Goal: Task Accomplishment & Management: Manage account settings

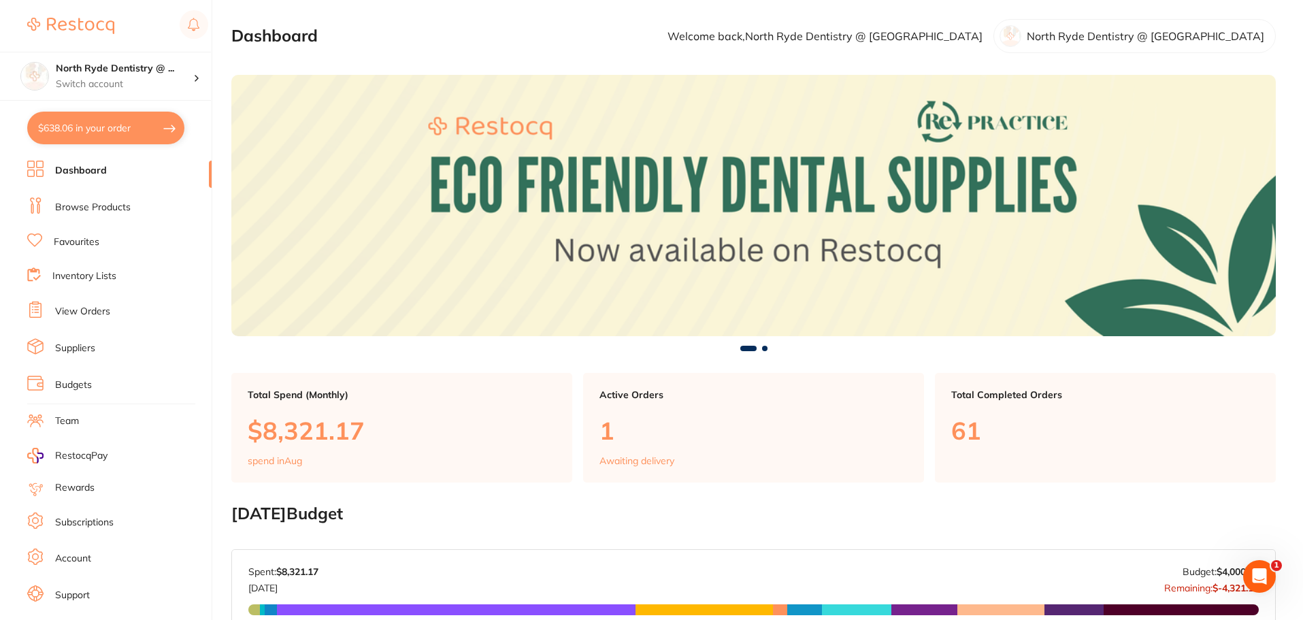
click at [69, 349] on link "Suppliers" at bounding box center [75, 349] width 40 height 14
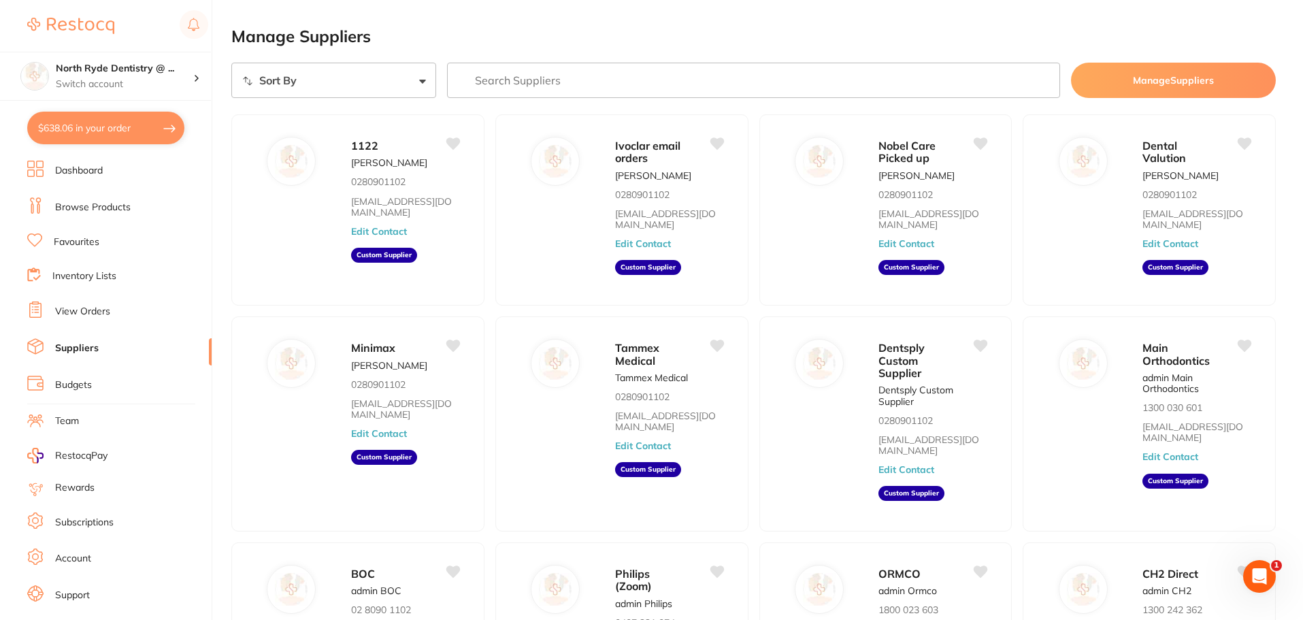
click at [69, 311] on link "View Orders" at bounding box center [82, 312] width 55 height 14
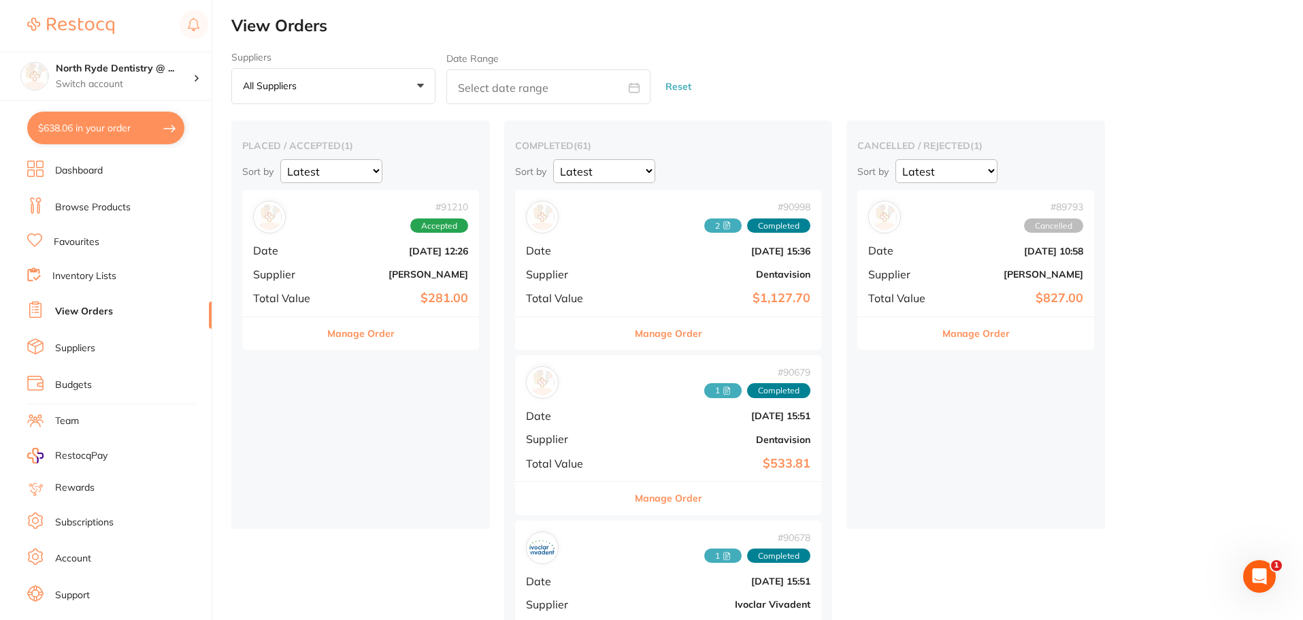
click at [367, 338] on button "Manage Order" at bounding box center [360, 333] width 67 height 33
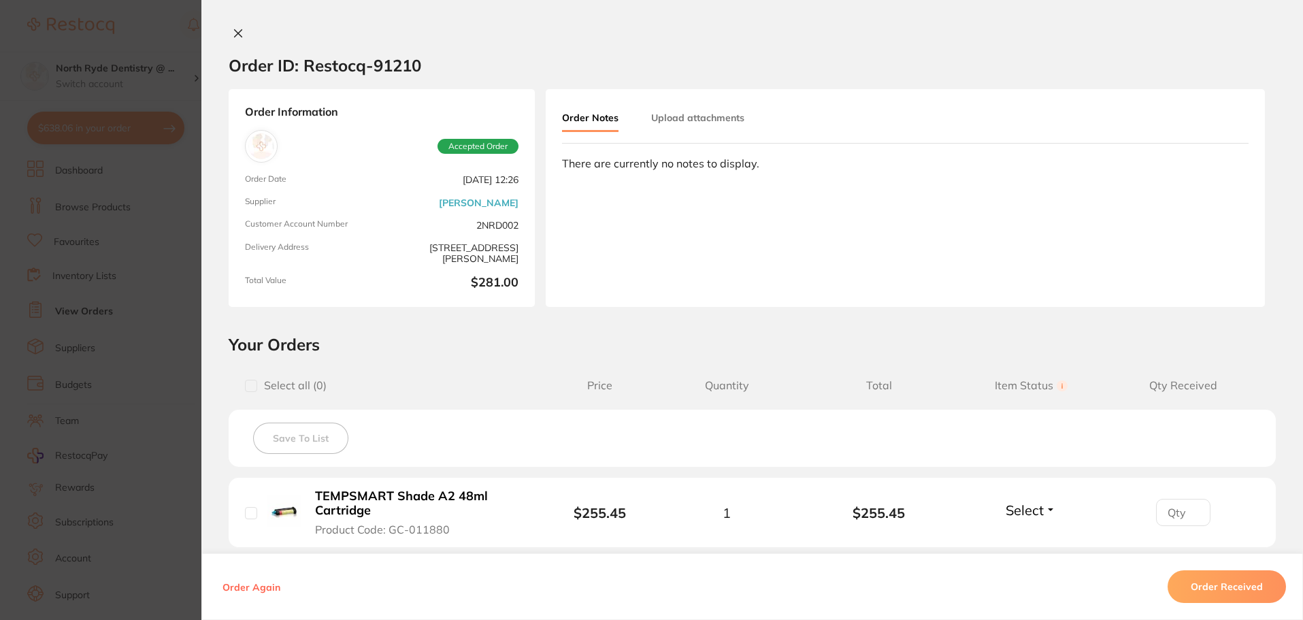
click at [705, 112] on button "Upload attachments" at bounding box center [697, 117] width 93 height 24
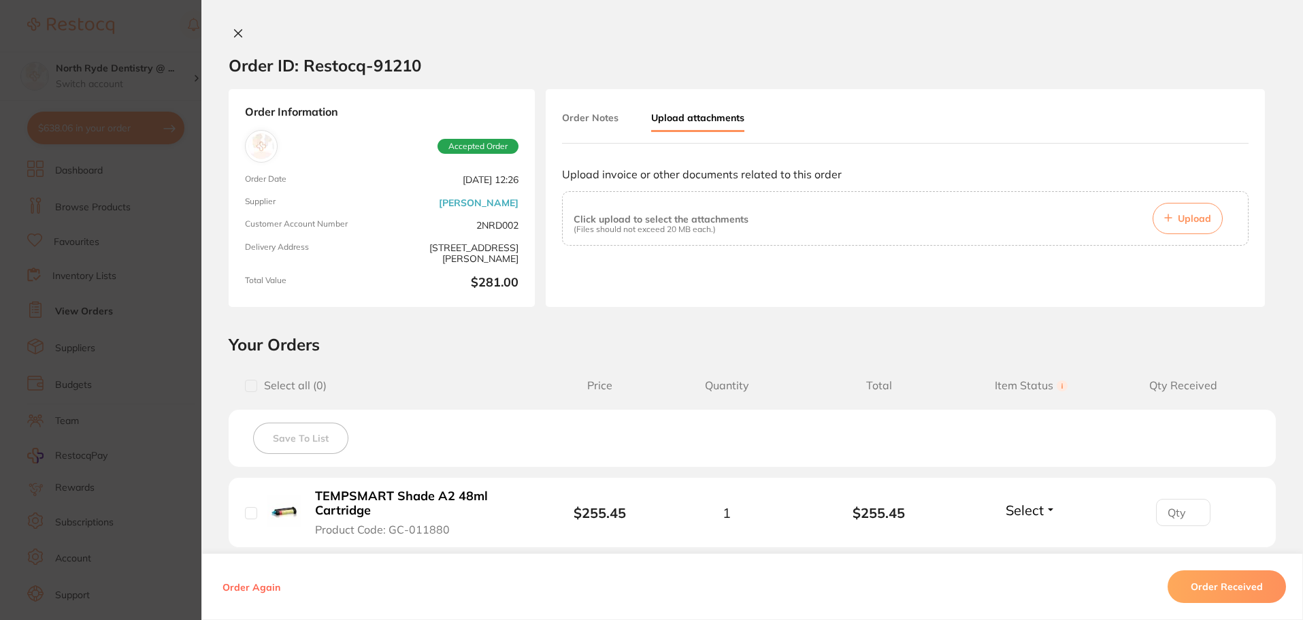
click at [1173, 218] on button "Upload" at bounding box center [1188, 218] width 70 height 31
click at [250, 514] on input "checkbox" at bounding box center [251, 513] width 12 height 12
checkbox input "true"
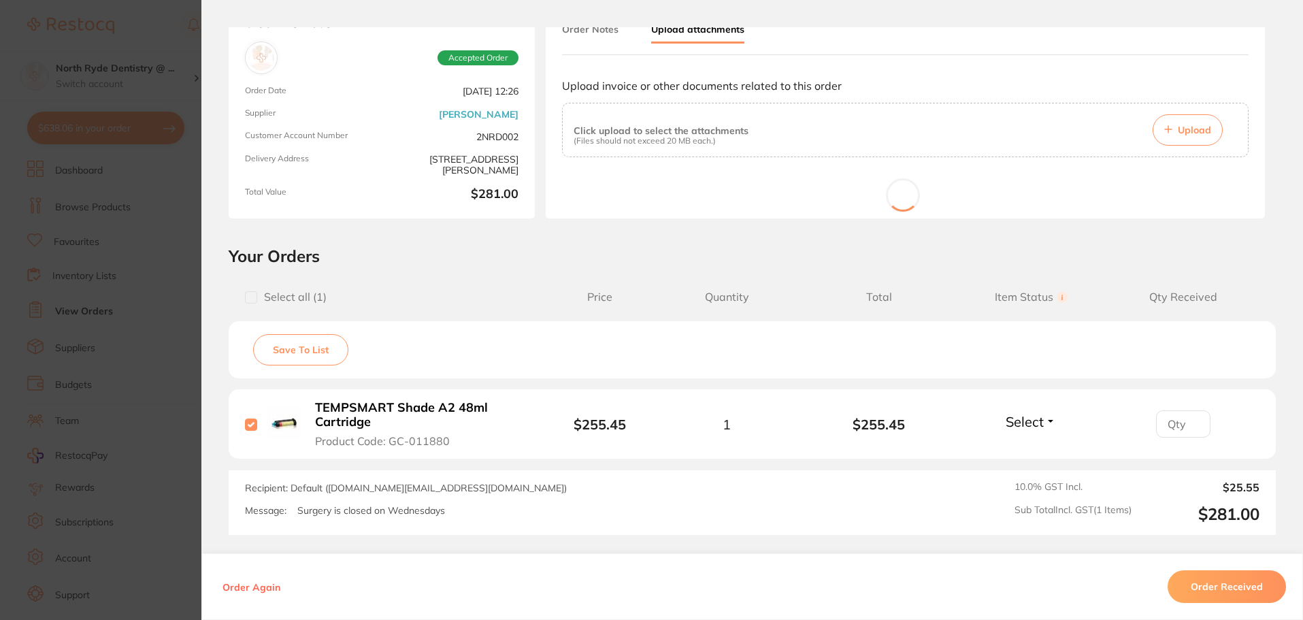
scroll to position [70, 0]
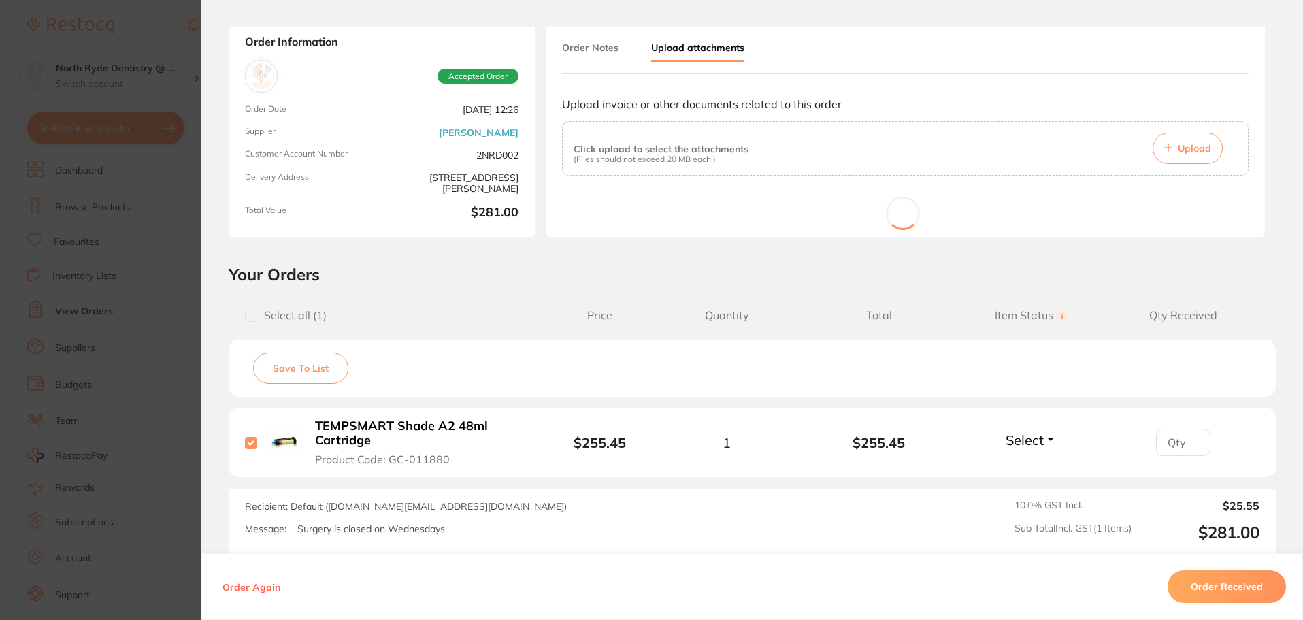
click at [1197, 599] on button "Order Received" at bounding box center [1227, 586] width 118 height 33
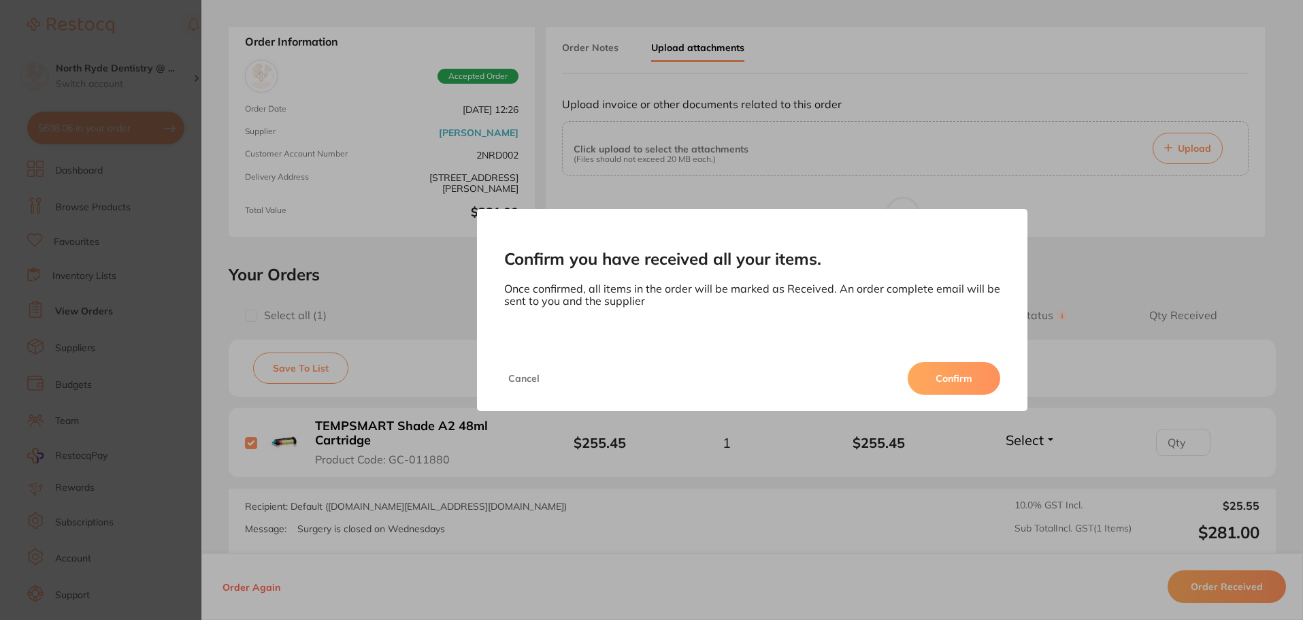
click at [972, 378] on button "Confirm" at bounding box center [954, 378] width 93 height 33
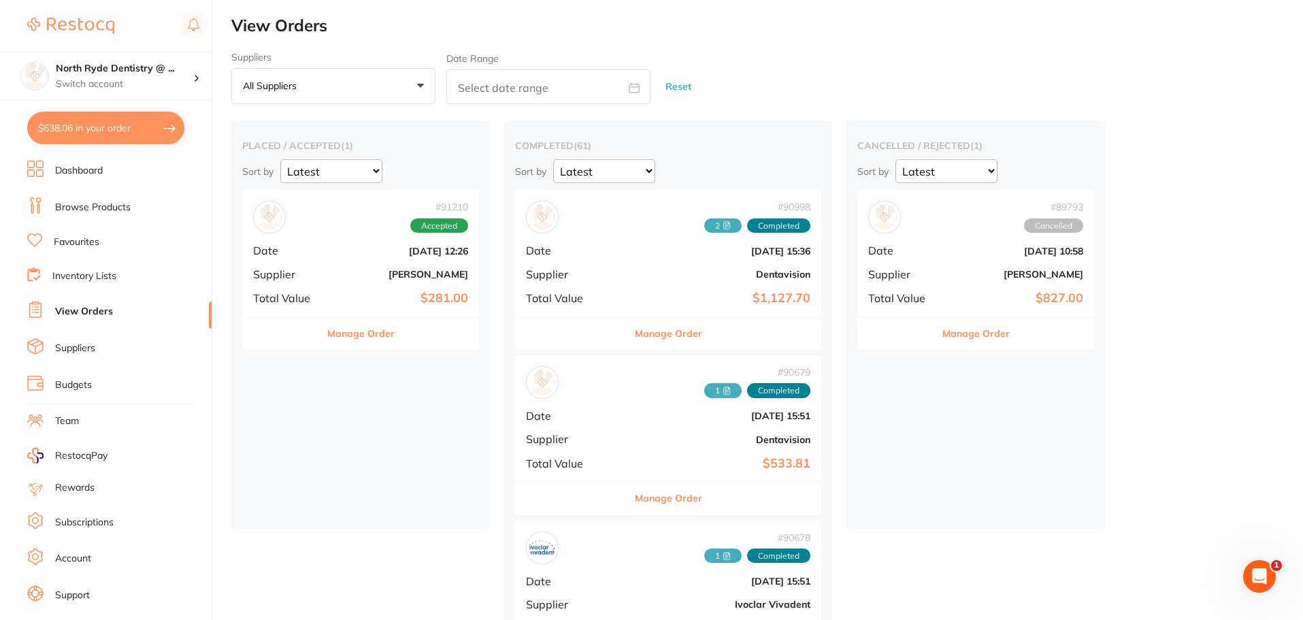
click at [333, 335] on button "Manage Order" at bounding box center [360, 333] width 67 height 33
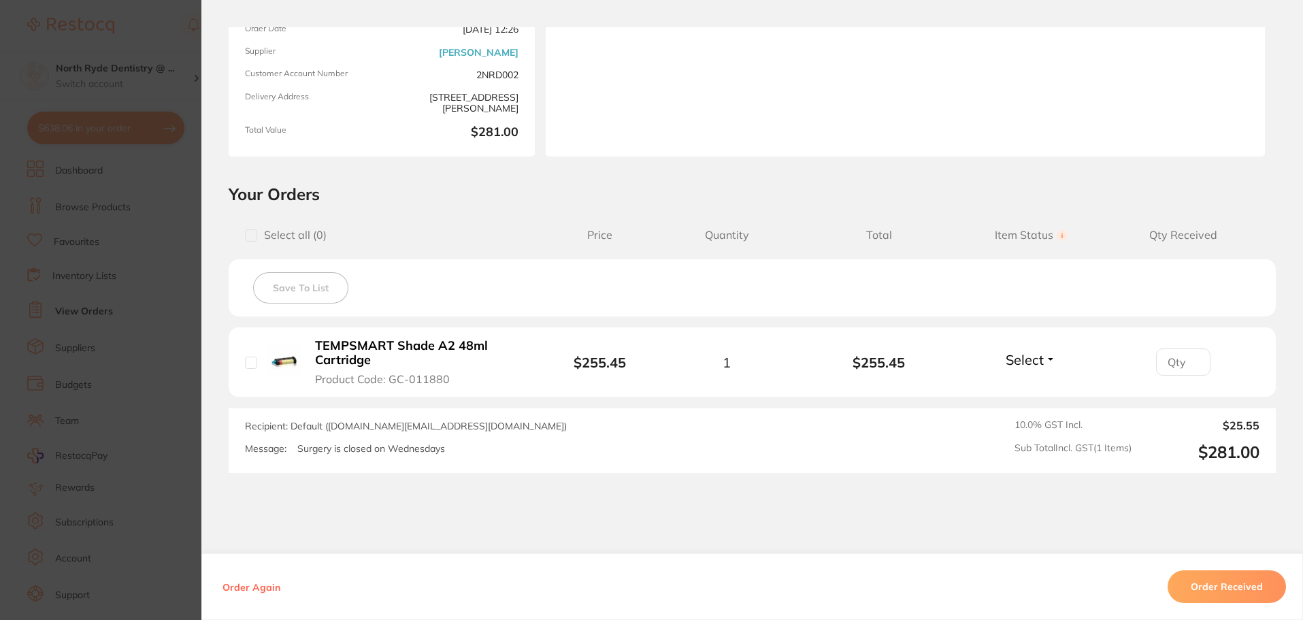
scroll to position [204, 0]
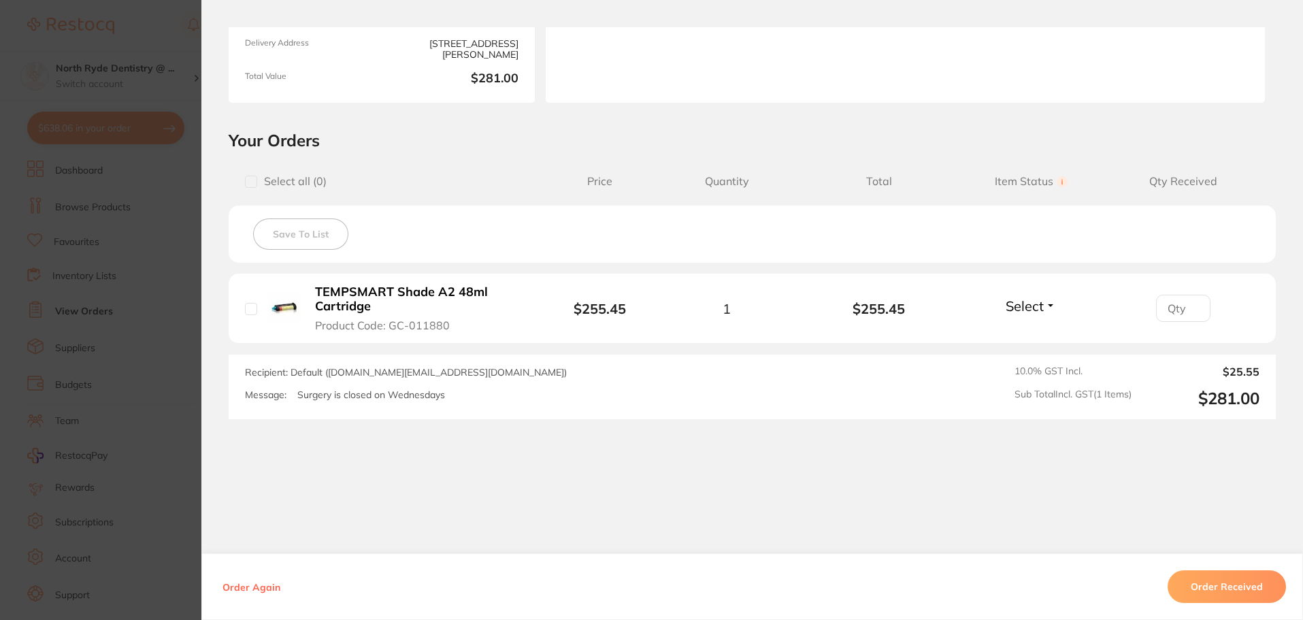
click at [246, 310] on input "checkbox" at bounding box center [251, 309] width 12 height 12
checkbox input "true"
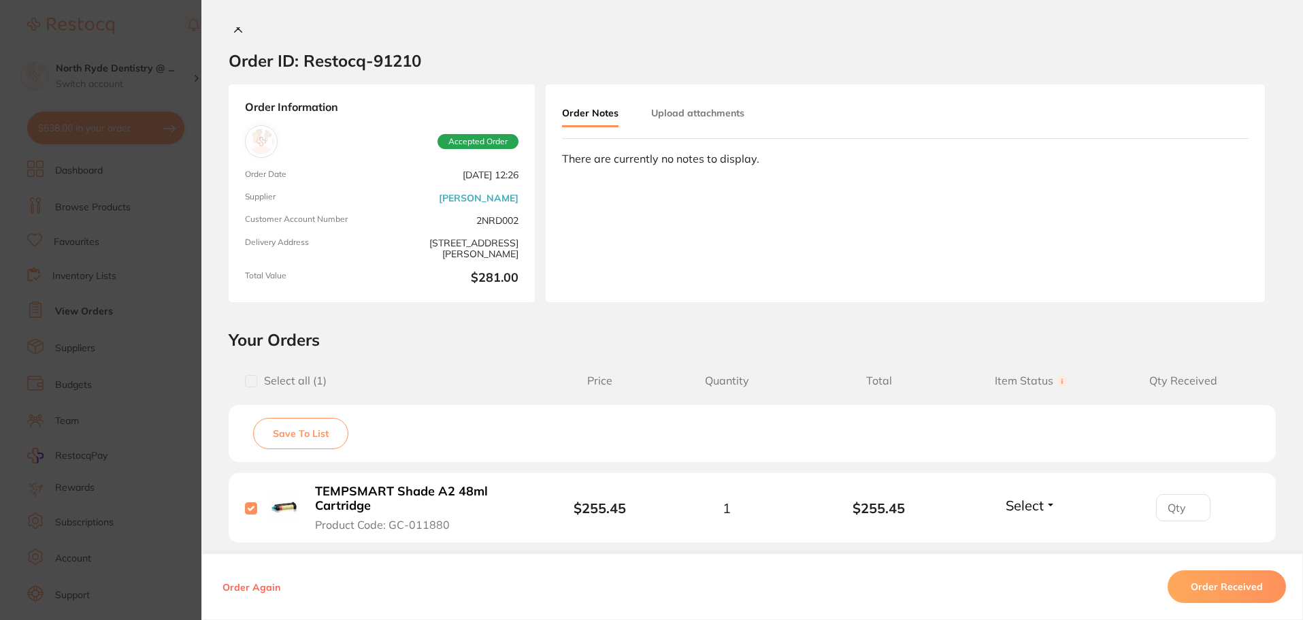
scroll to position [0, 0]
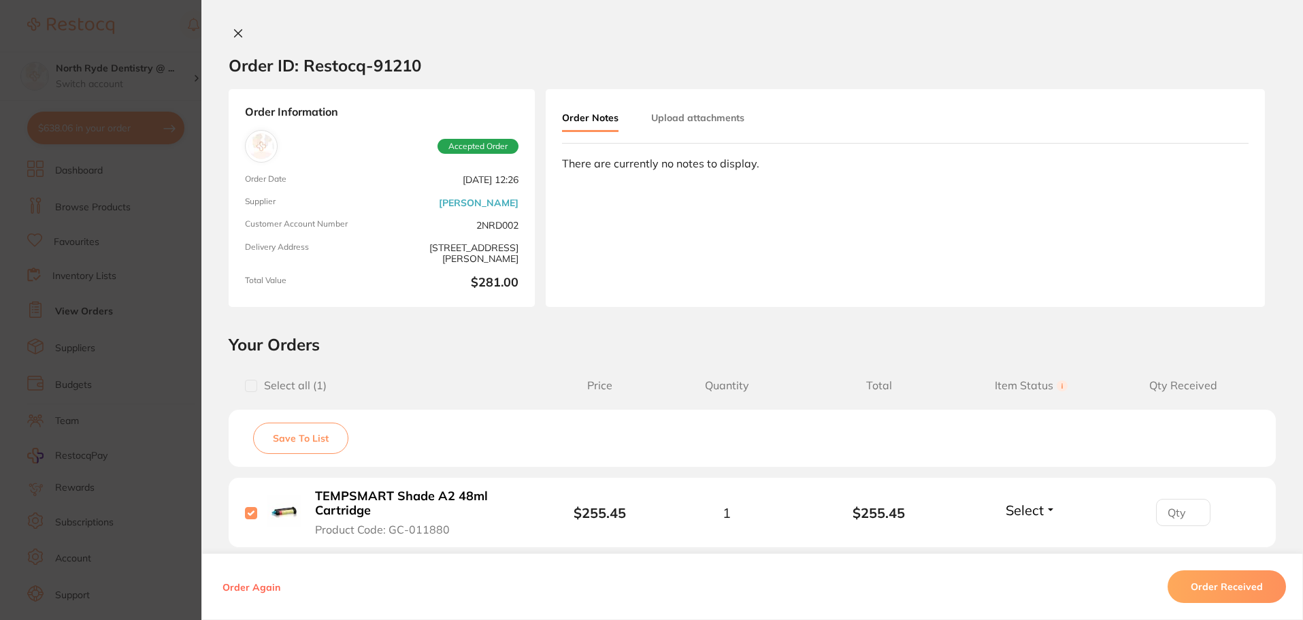
click at [688, 116] on button "Upload attachments" at bounding box center [697, 117] width 93 height 24
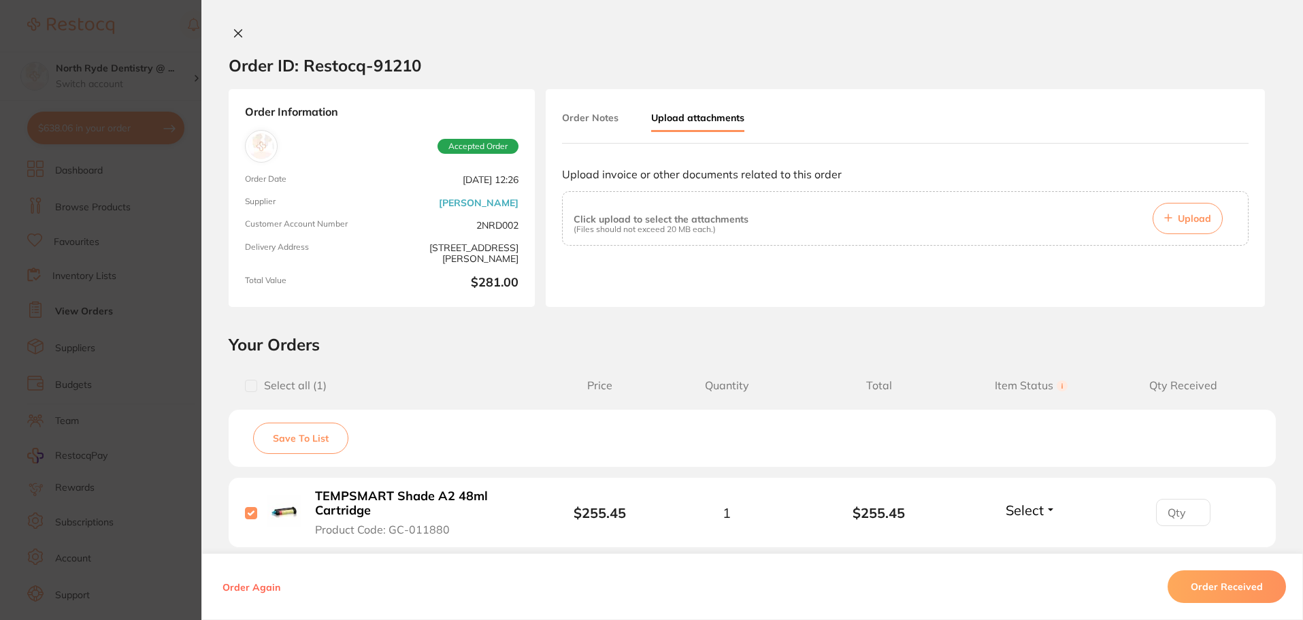
click at [1179, 214] on span "Upload" at bounding box center [1194, 218] width 33 height 12
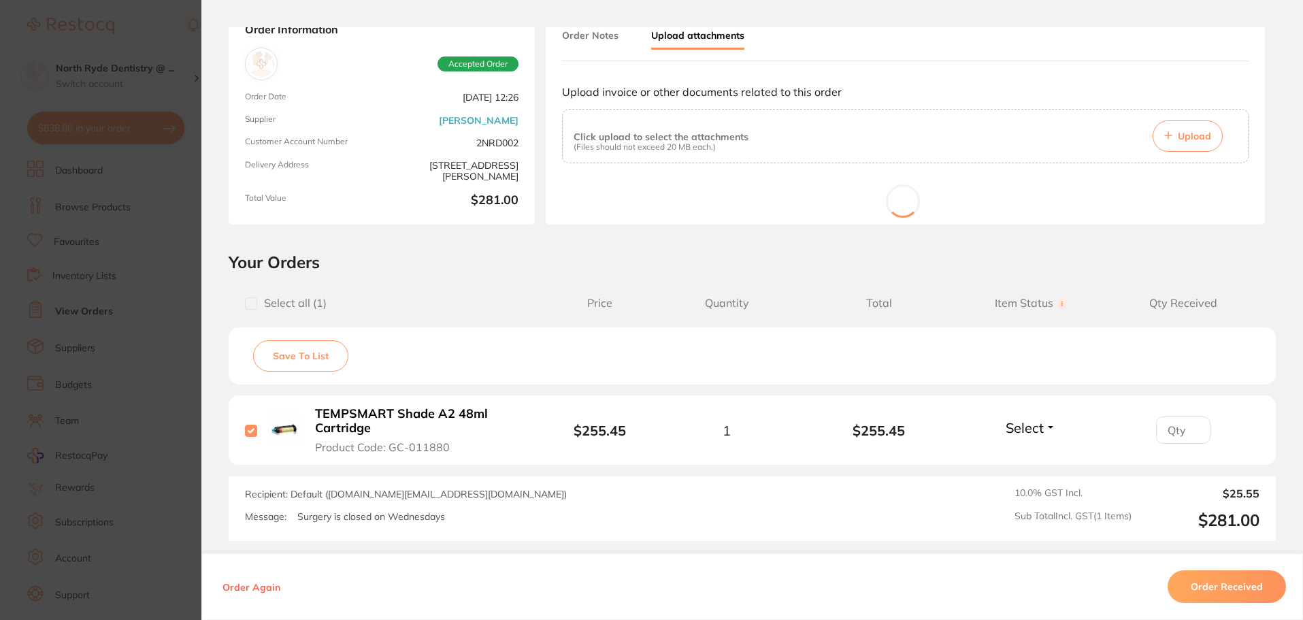
scroll to position [68, 0]
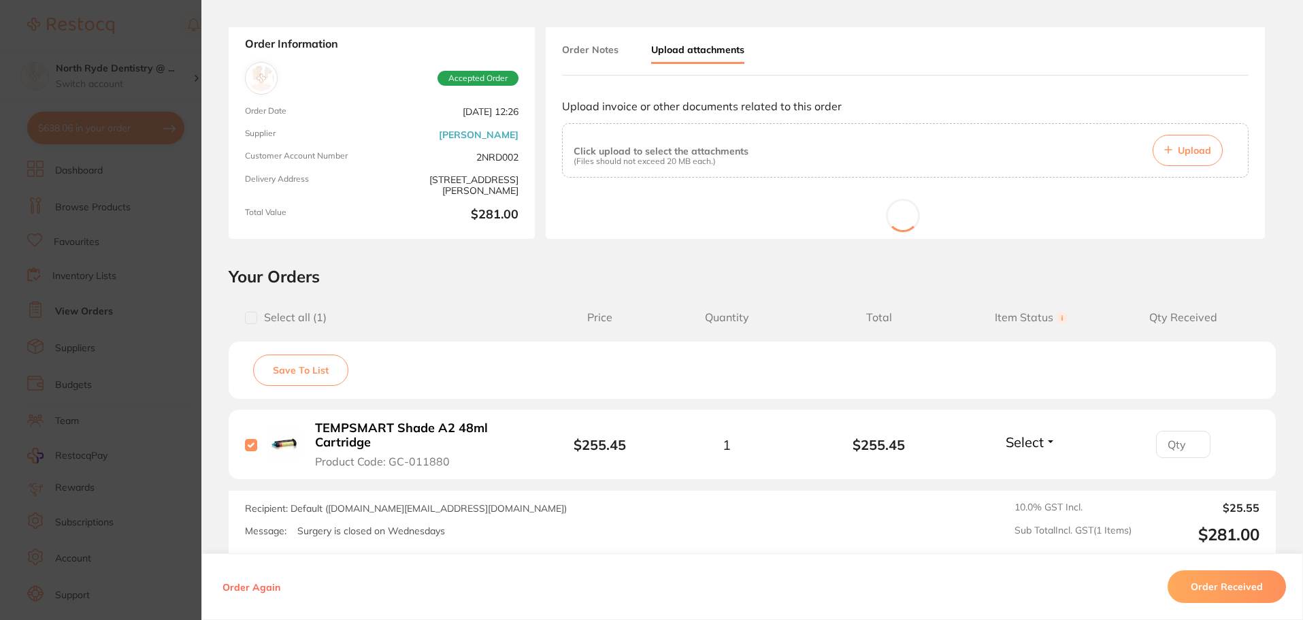
click at [131, 90] on section "Order ID: Restocq- 91210 Order Information Accepted Order Order Date [DATE] 12:…" at bounding box center [651, 310] width 1303 height 620
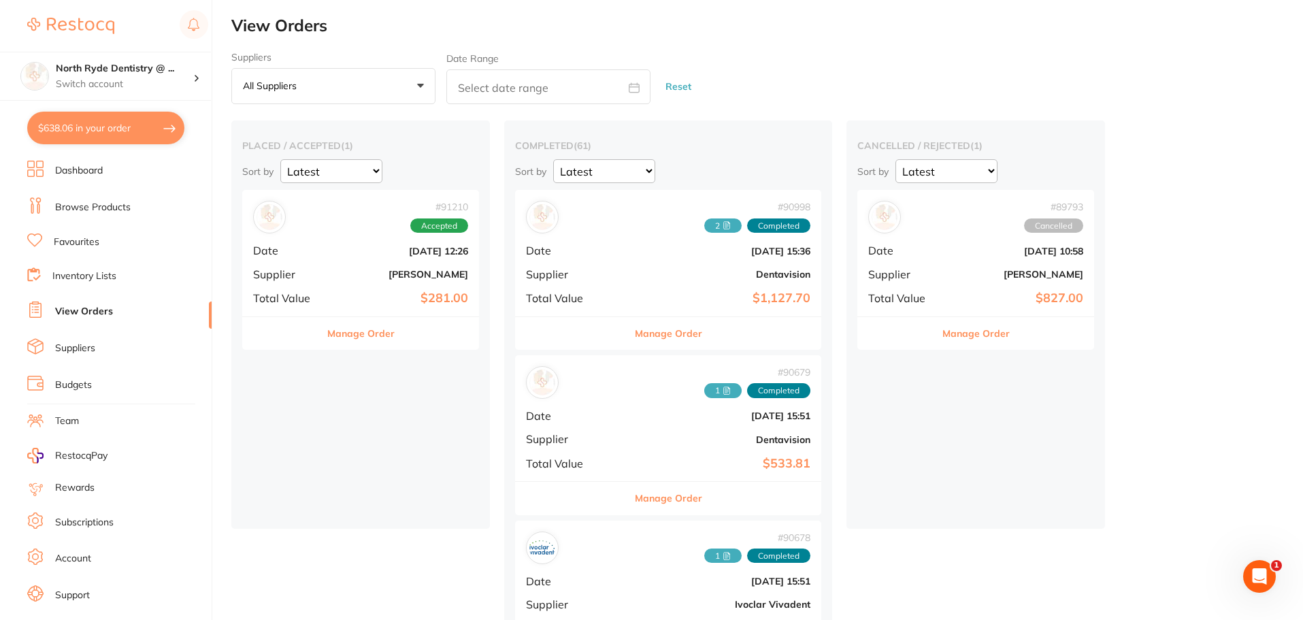
click at [88, 210] on link "Browse Products" at bounding box center [93, 208] width 76 height 14
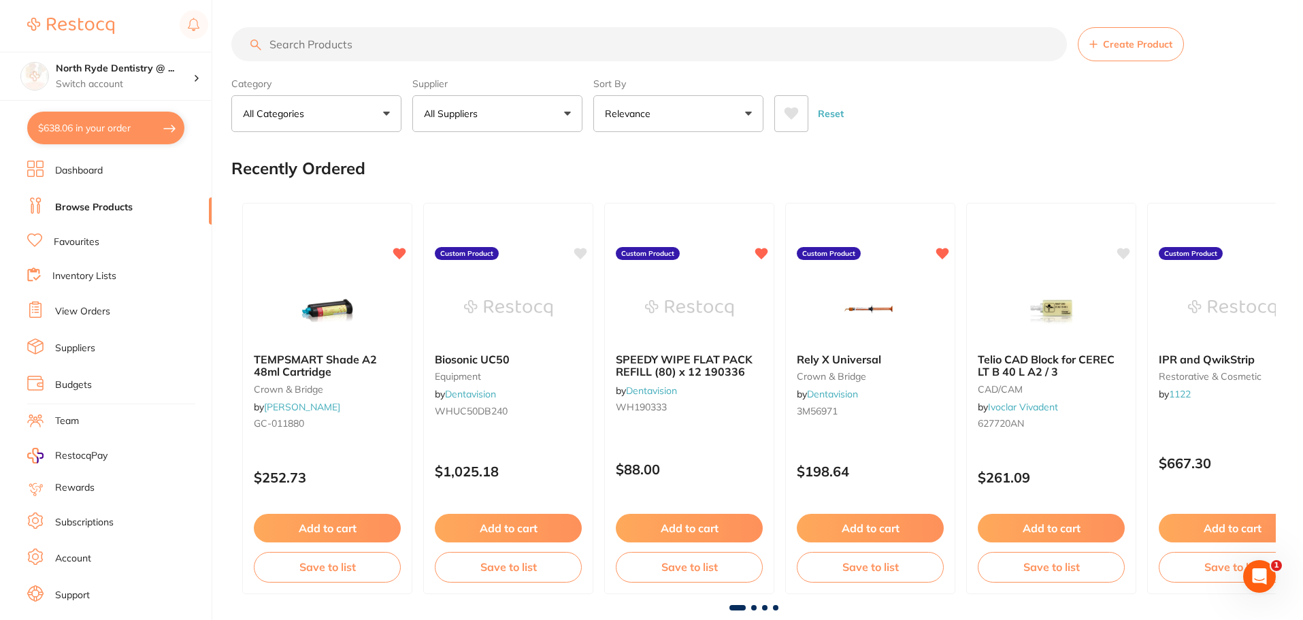
click at [331, 50] on input "search" at bounding box center [649, 44] width 836 height 34
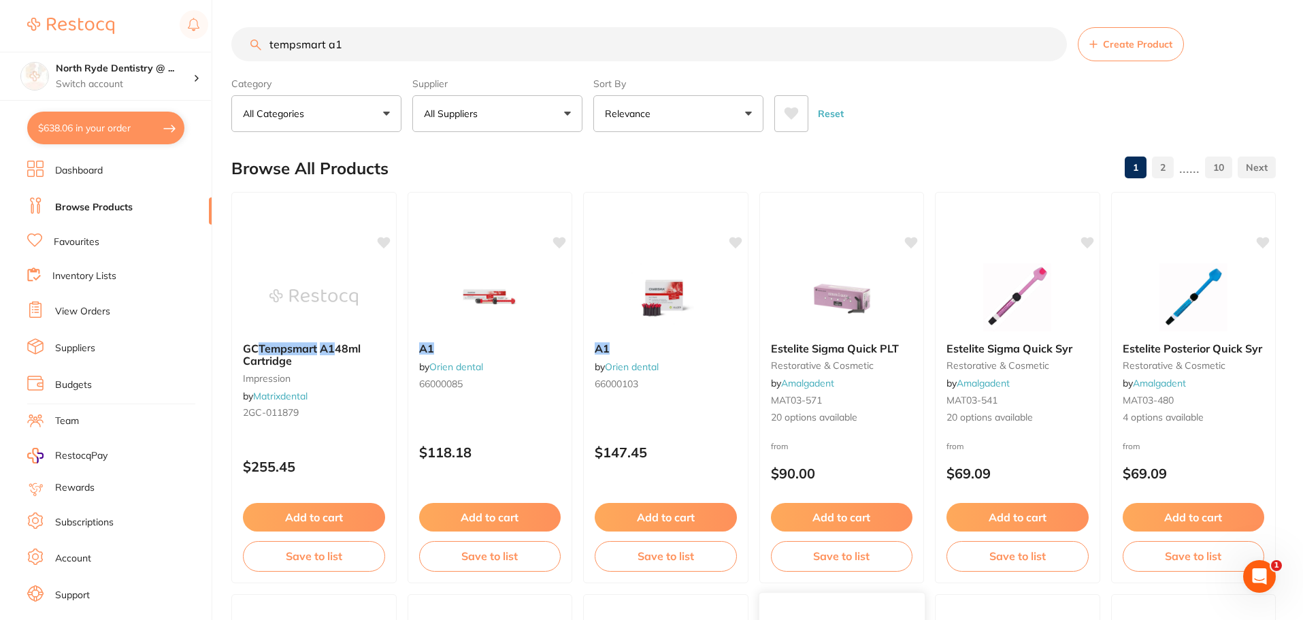
type input "tempsmart a1"
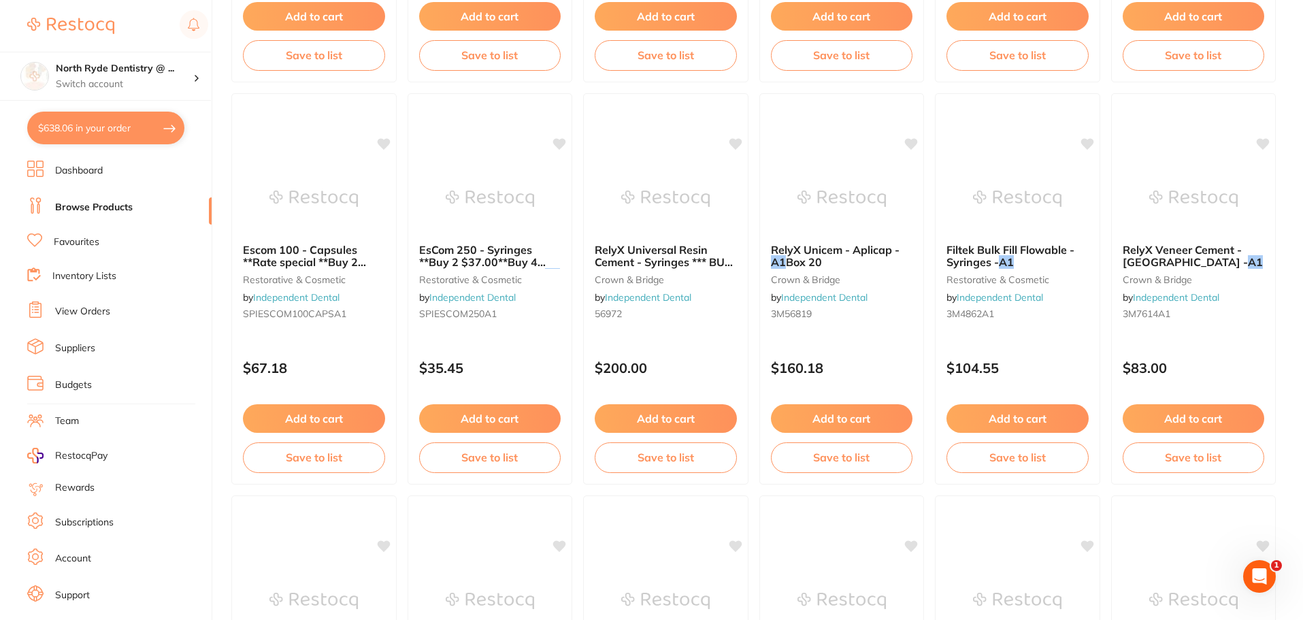
scroll to position [2382, 0]
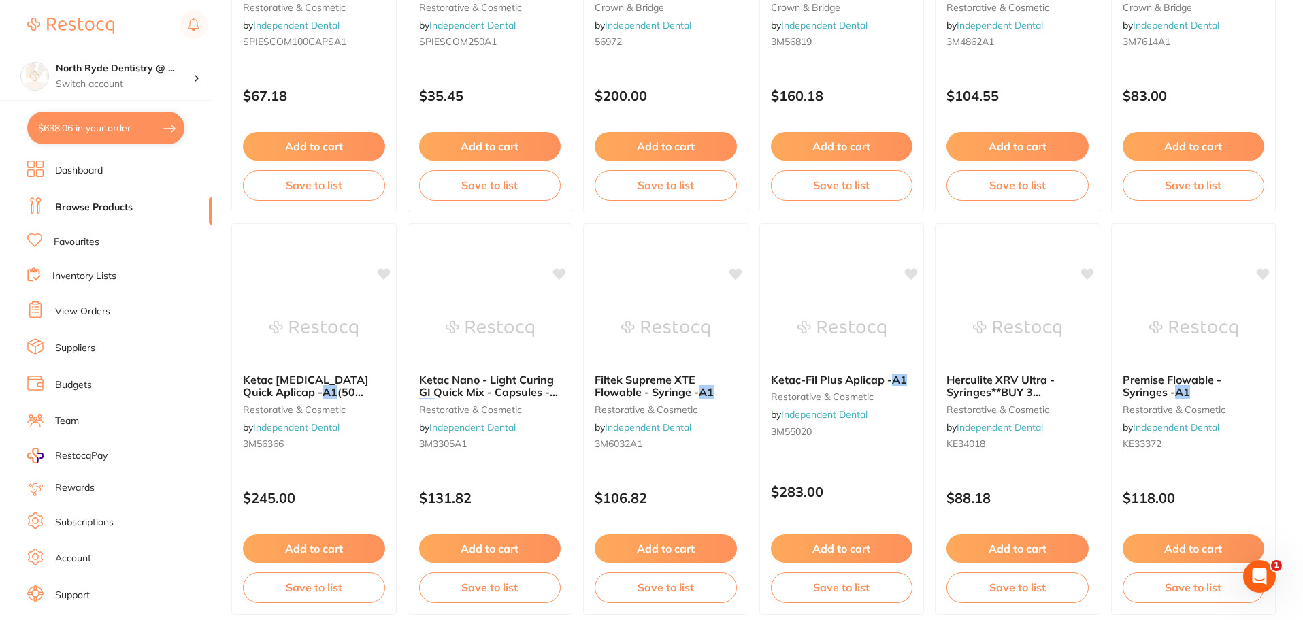
click at [66, 129] on button "$638.06 in your order" at bounding box center [105, 128] width 157 height 33
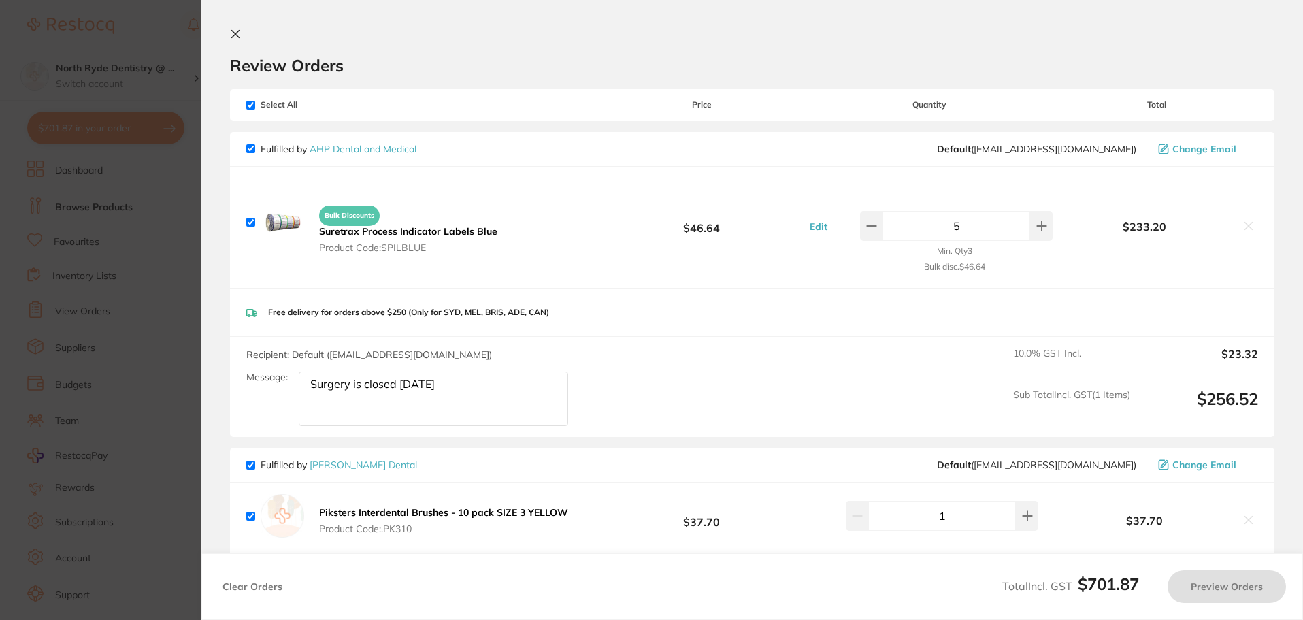
checkbox input "true"
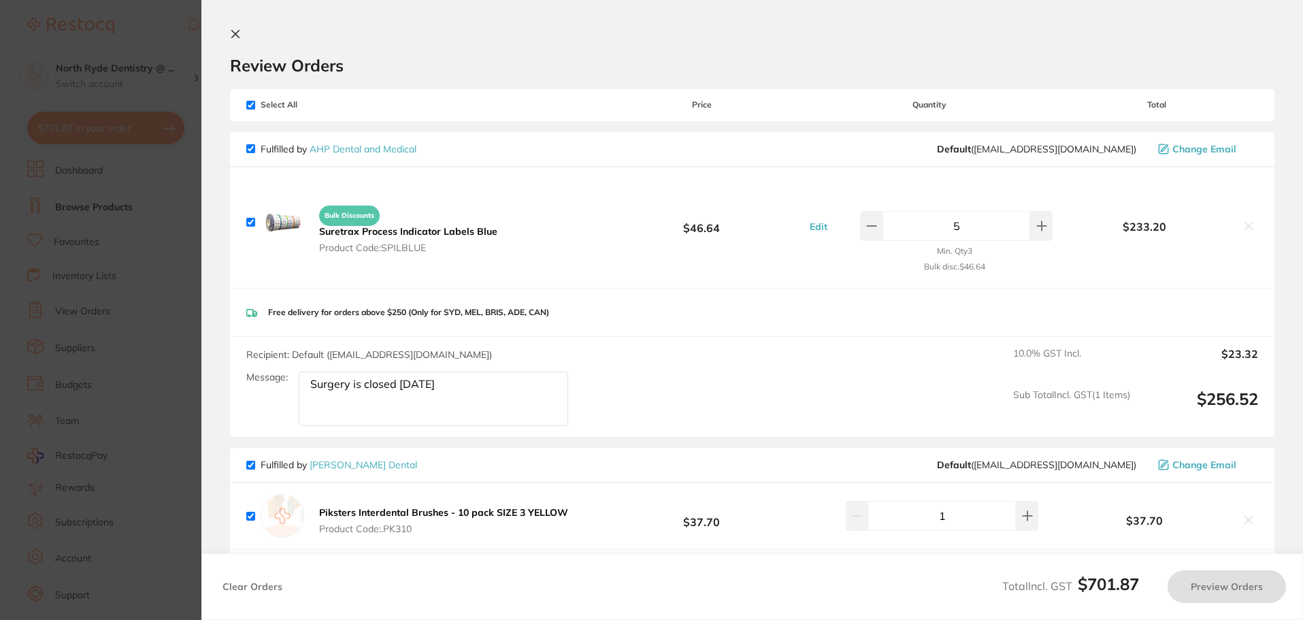
checkbox input "true"
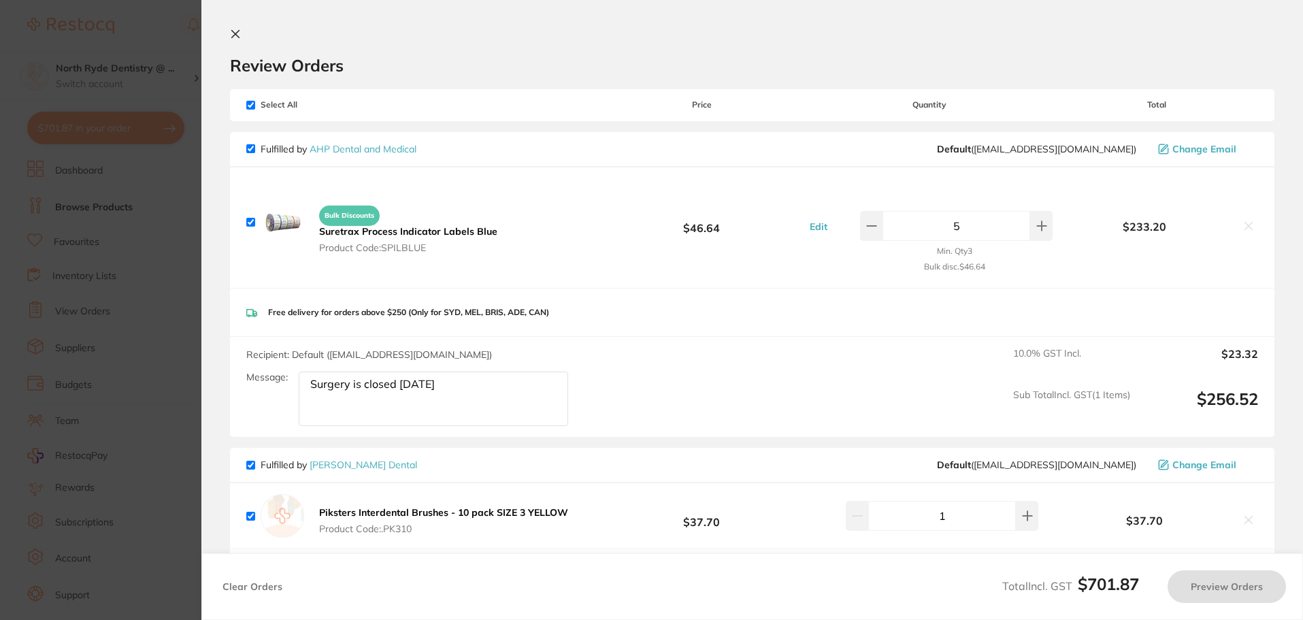
checkbox input "true"
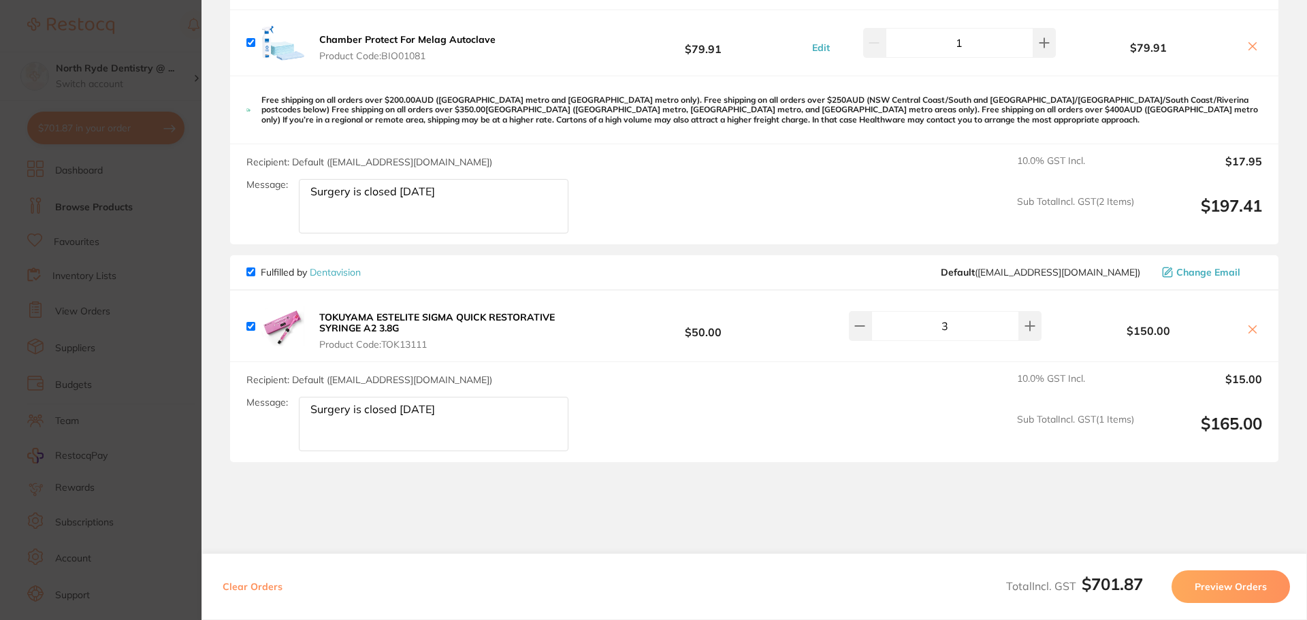
scroll to position [928, 0]
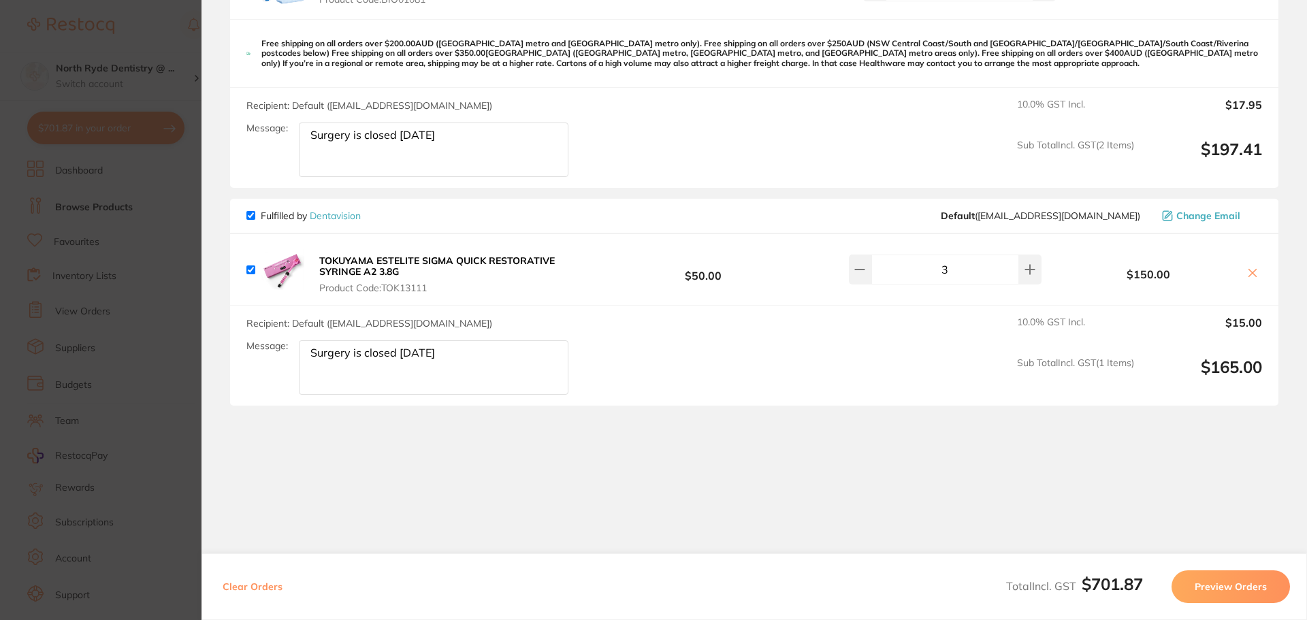
click at [71, 355] on section "Update RRP Set your pre negotiated price for this item. Item Agreed RRP (excl. …" at bounding box center [653, 310] width 1307 height 620
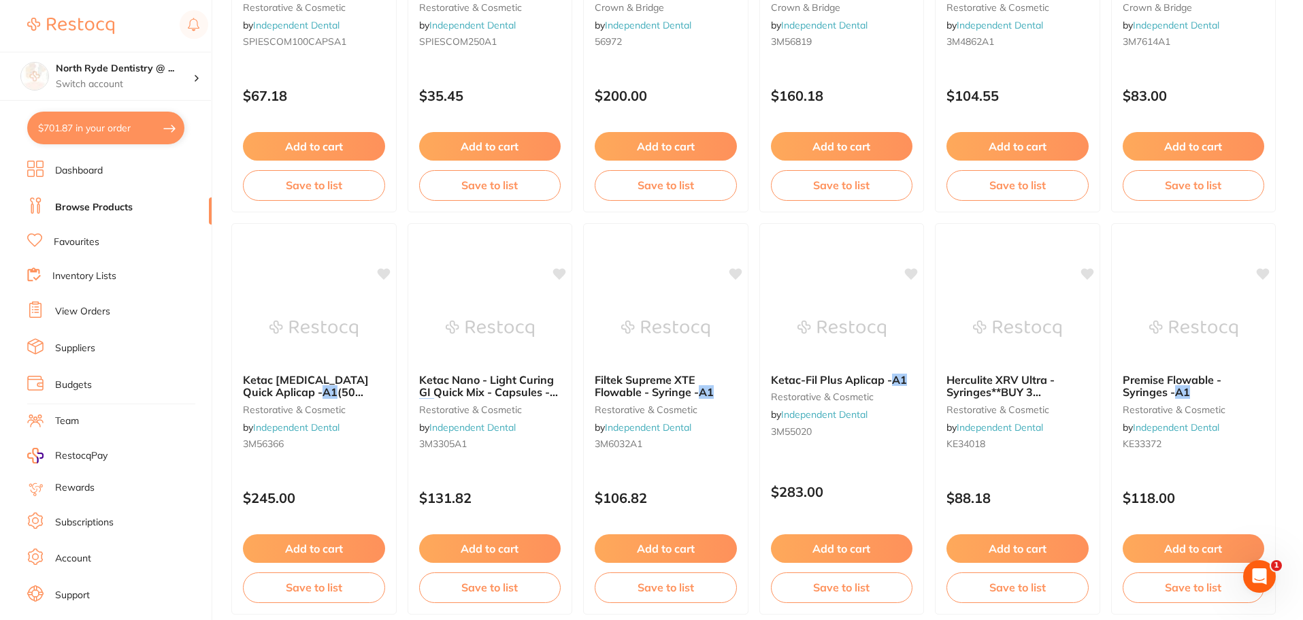
click at [71, 352] on link "Suppliers" at bounding box center [75, 349] width 40 height 14
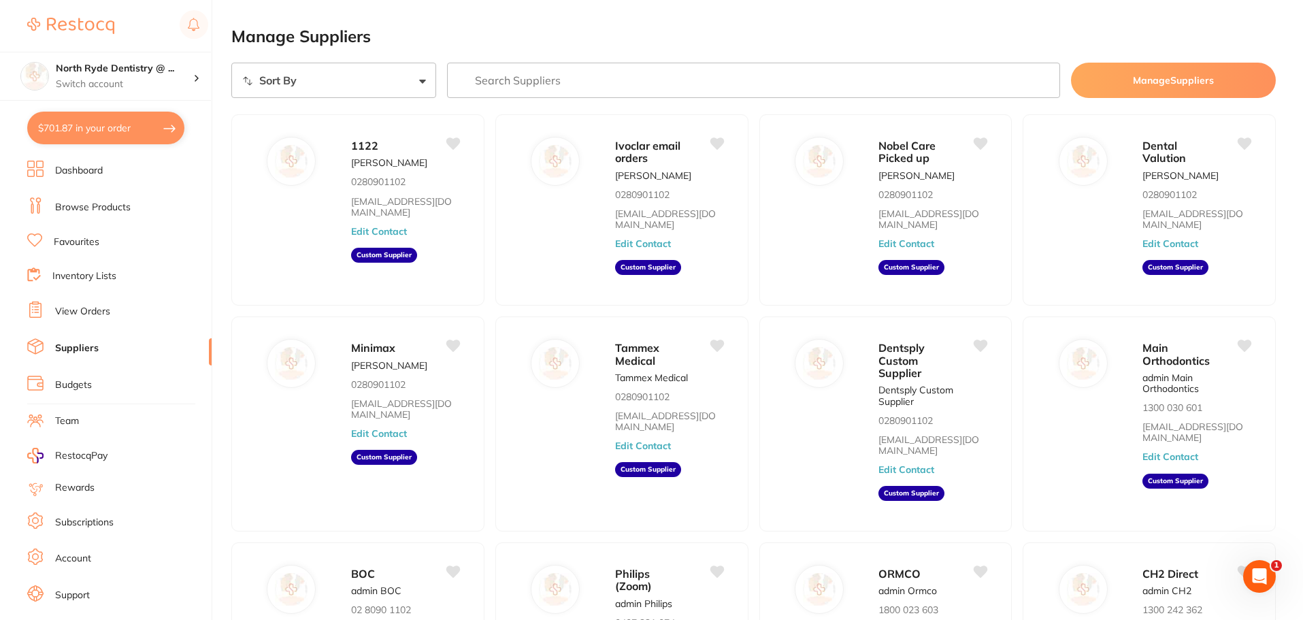
click at [68, 309] on link "View Orders" at bounding box center [82, 312] width 55 height 14
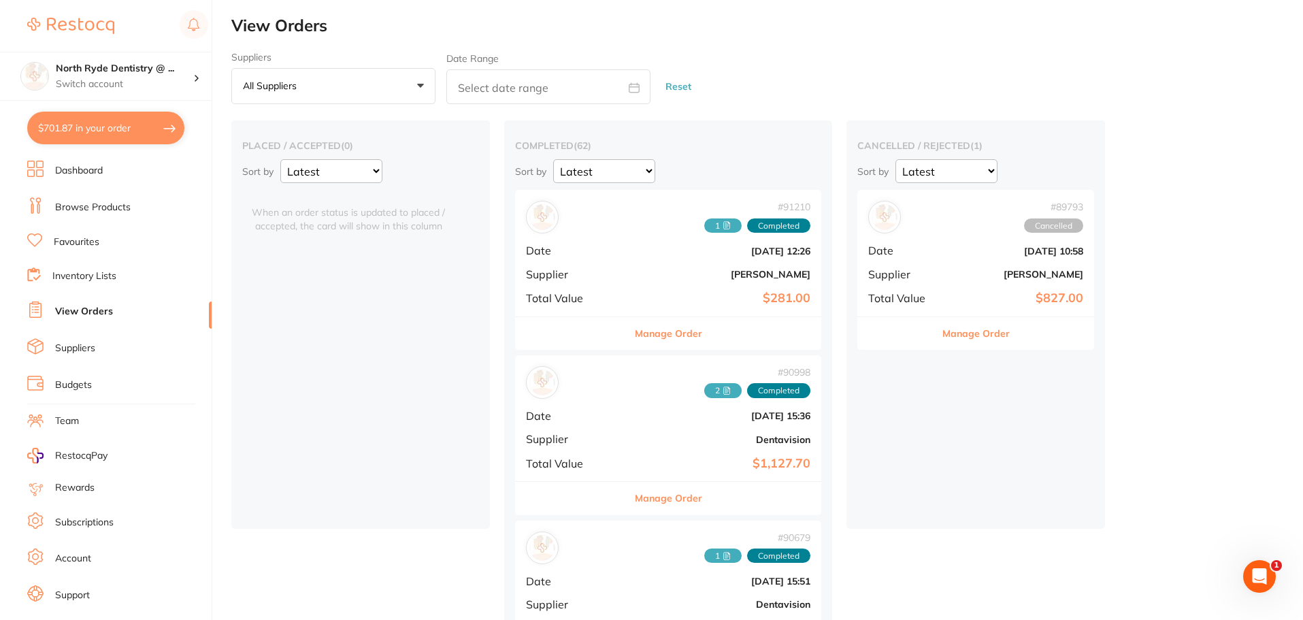
click at [635, 337] on button "Manage Order" at bounding box center [668, 333] width 67 height 33
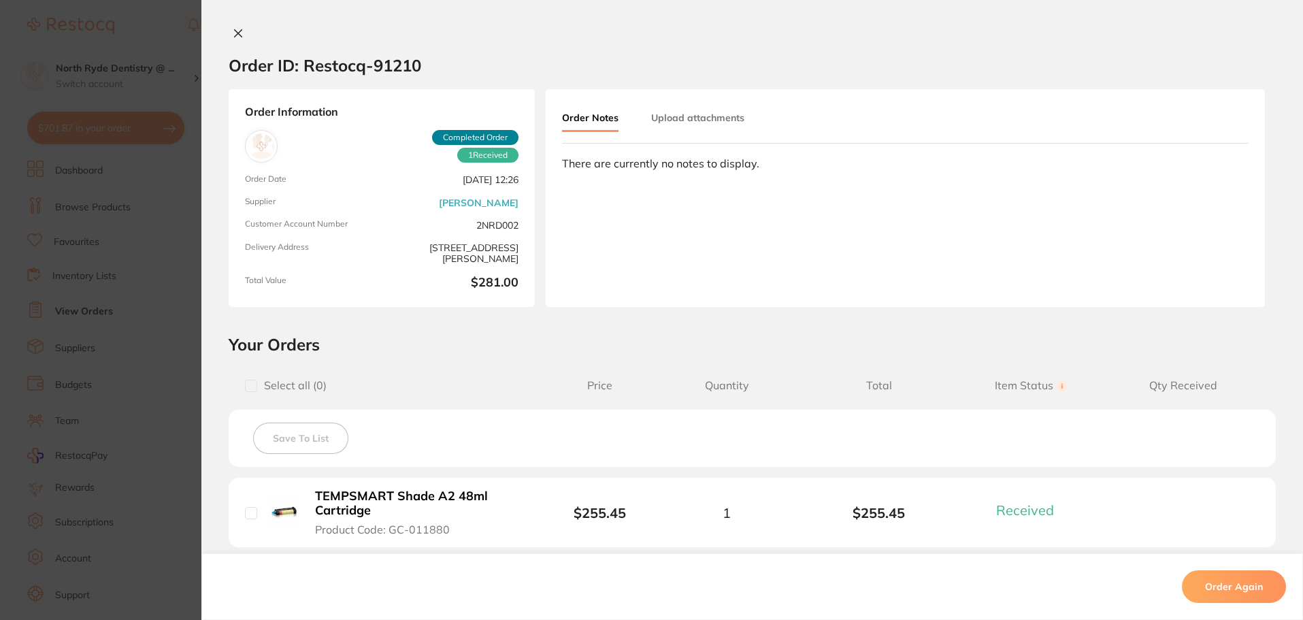
click at [681, 114] on button "Upload attachments" at bounding box center [697, 117] width 93 height 24
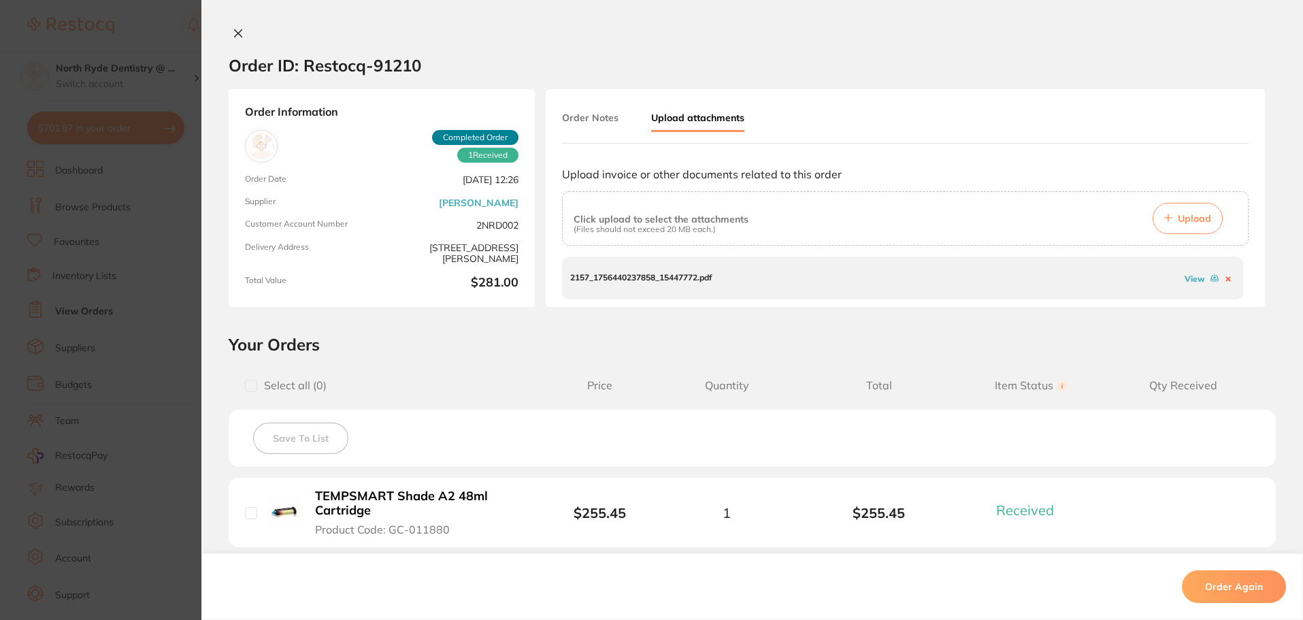
click at [598, 118] on button "Order Notes" at bounding box center [590, 117] width 56 height 24
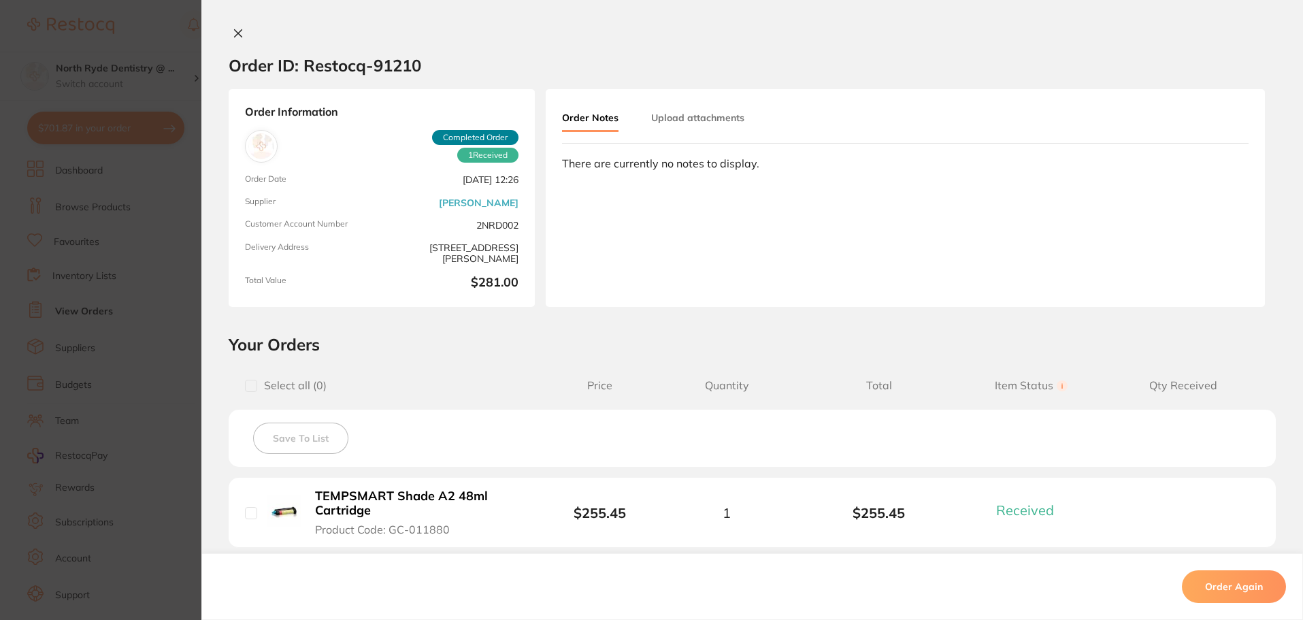
click at [622, 182] on div "Order Notes Upload attachments There are currently no notes to display." at bounding box center [905, 198] width 719 height 218
click at [746, 171] on div "Order Notes Upload attachments There are currently no notes to display." at bounding box center [905, 198] width 719 height 218
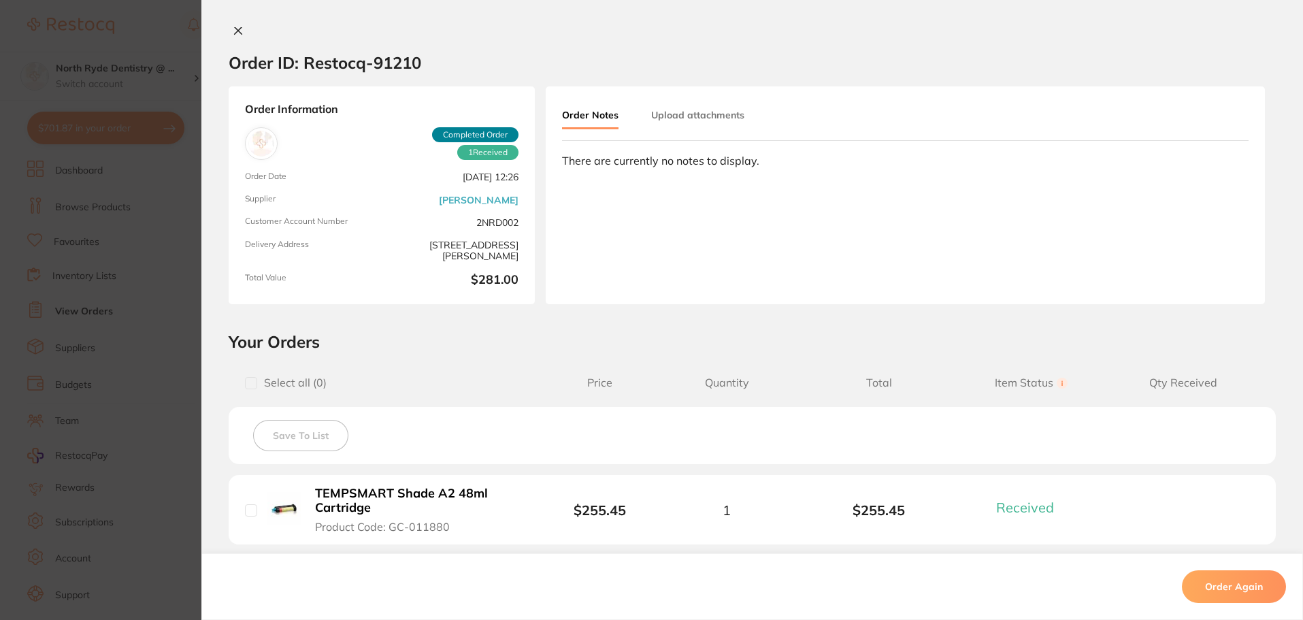
scroll to position [2, 0]
click at [578, 165] on div "There are currently no notes to display." at bounding box center [905, 161] width 687 height 12
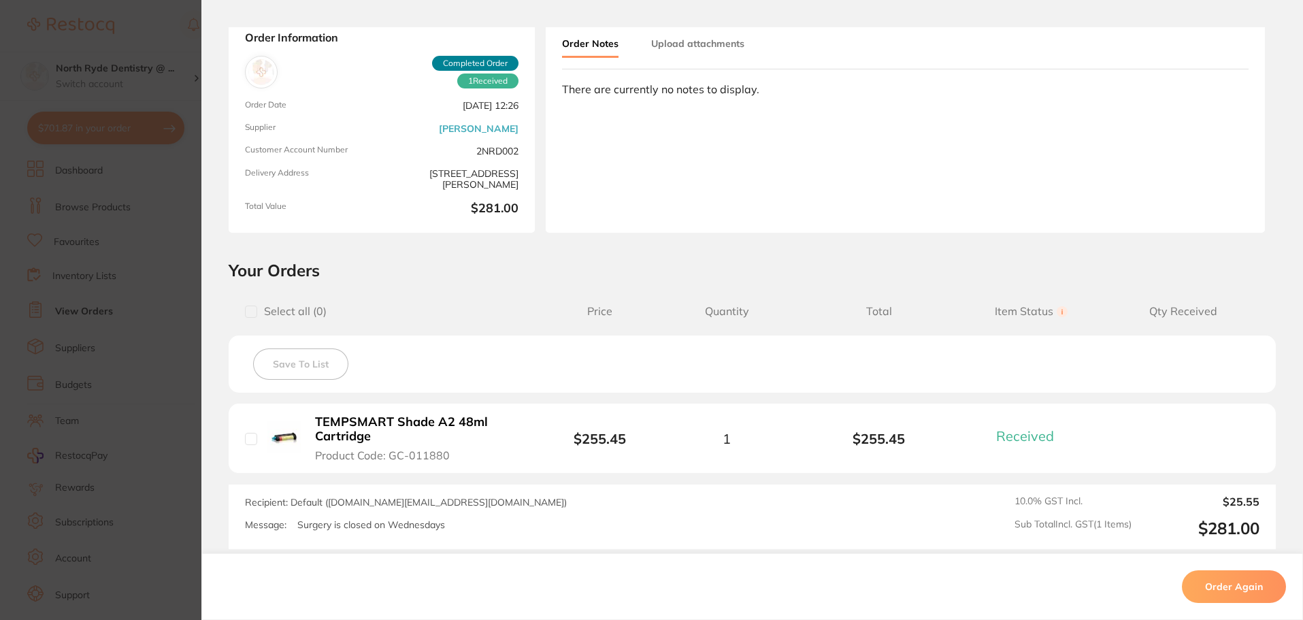
scroll to position [206, 0]
